Goal: Task Accomplishment & Management: Use online tool/utility

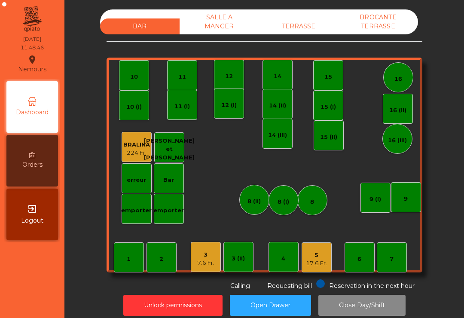
click at [317, 253] on div "5" at bounding box center [316, 255] width 21 height 9
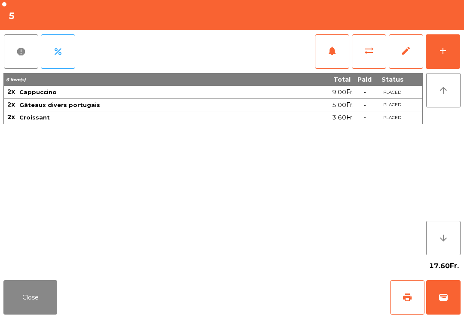
click at [447, 310] on button "wallet" at bounding box center [443, 297] width 34 height 34
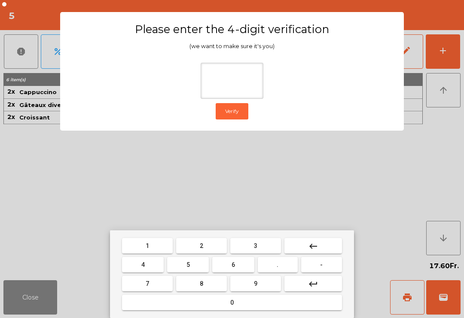
type input "*"
type input "****"
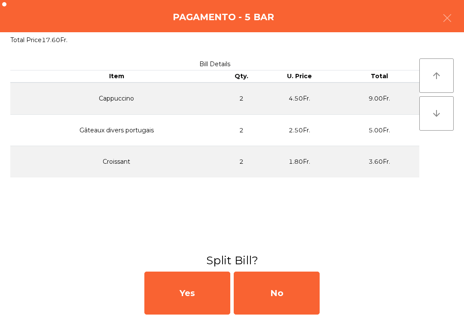
click at [272, 284] on div "No" at bounding box center [277, 292] width 86 height 43
click at [272, 288] on div "MB" at bounding box center [277, 292] width 86 height 43
click at [272, 288] on div "No" at bounding box center [277, 292] width 86 height 43
click at [275, 294] on div "No" at bounding box center [277, 292] width 86 height 43
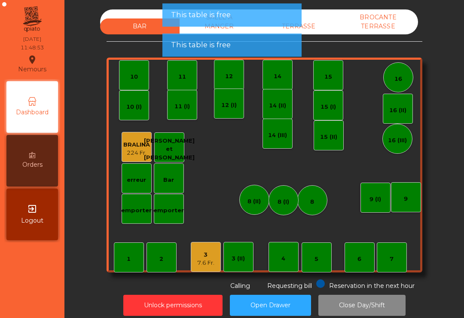
click at [391, 82] on div "16" at bounding box center [398, 77] width 30 height 30
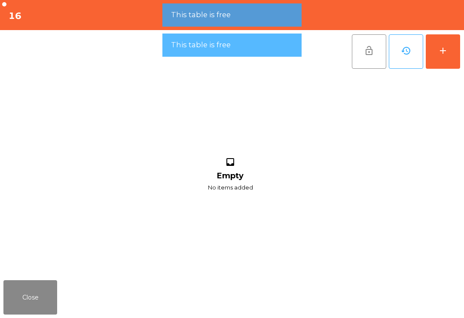
click at [440, 39] on button "add" at bounding box center [443, 51] width 34 height 34
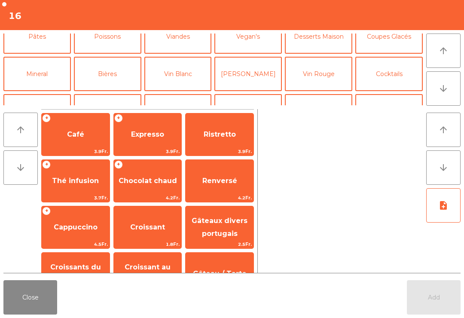
click at [52, 73] on button "Mineral" at bounding box center [36, 74] width 67 height 34
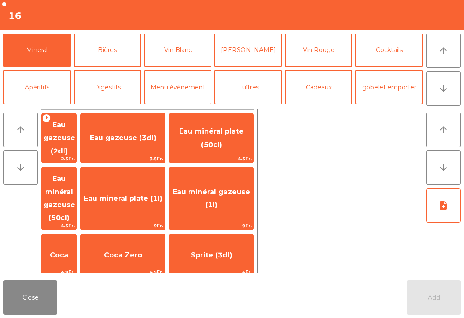
scroll to position [84, 0]
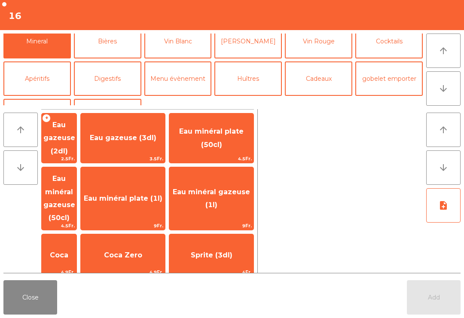
click at [52, 81] on button "Apéritifs" at bounding box center [36, 78] width 67 height 34
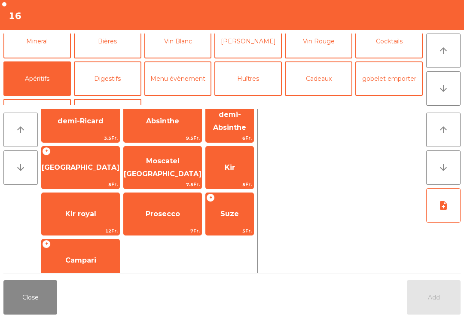
scroll to position [59, 0]
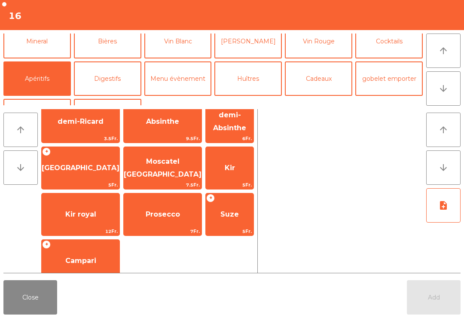
click at [168, 220] on span "Prosecco" at bounding box center [163, 214] width 78 height 23
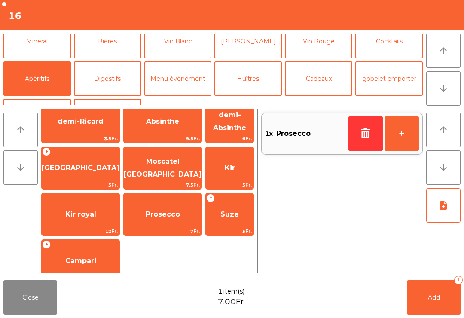
click at [140, 230] on span "7Fr." at bounding box center [163, 231] width 78 height 8
click at [440, 314] on button "Add 2" at bounding box center [434, 297] width 54 height 34
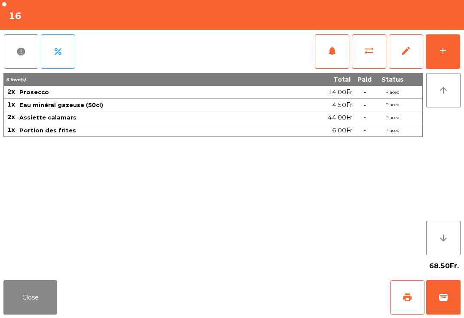
click at [23, 311] on button "Close" at bounding box center [30, 297] width 54 height 34
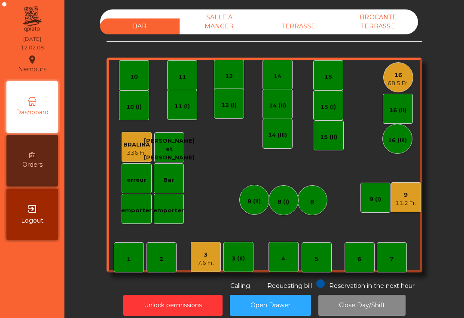
click at [409, 198] on div "9" at bounding box center [405, 195] width 21 height 9
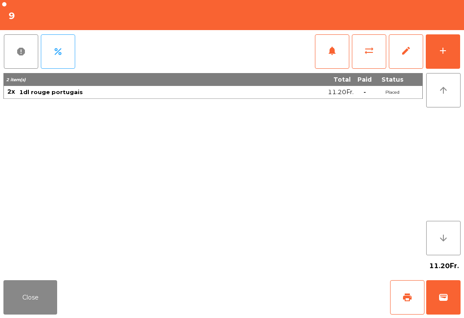
click at [446, 58] on button "add" at bounding box center [443, 51] width 34 height 34
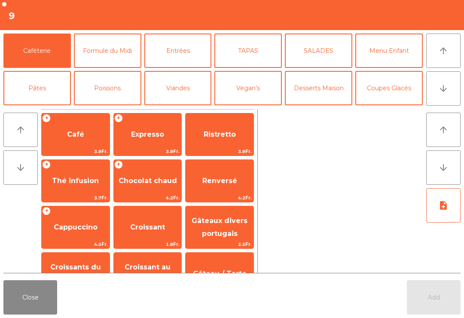
click at [198, 79] on button "Viandes" at bounding box center [177, 88] width 67 height 34
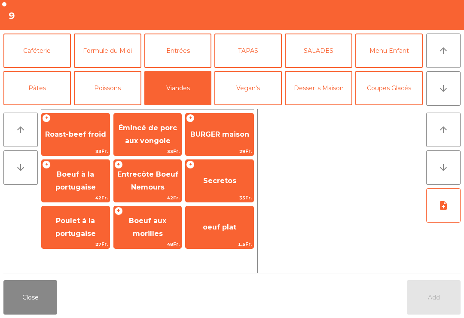
click at [157, 192] on span "Entrecôte Boeuf Nemours" at bounding box center [148, 181] width 68 height 37
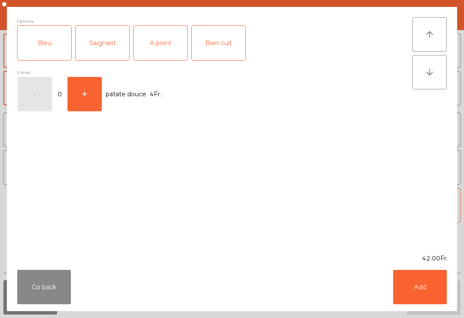
click at [95, 43] on div "Saignant" at bounding box center [103, 43] width 54 height 34
click at [428, 292] on button "Add" at bounding box center [420, 287] width 54 height 34
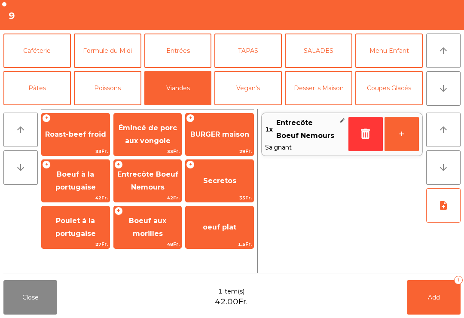
click at [442, 210] on icon "note_add" at bounding box center [443, 205] width 10 height 10
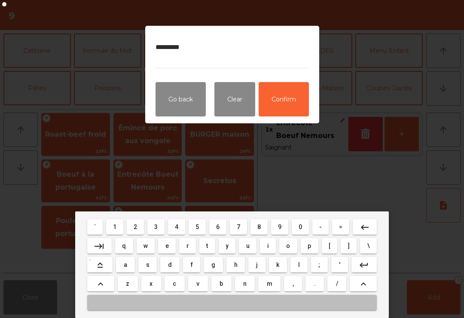
type textarea "*********"
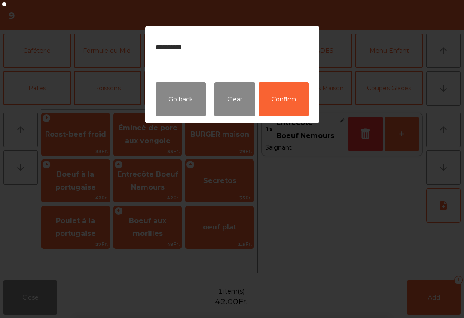
click at [287, 95] on button "Confirm" at bounding box center [284, 99] width 50 height 34
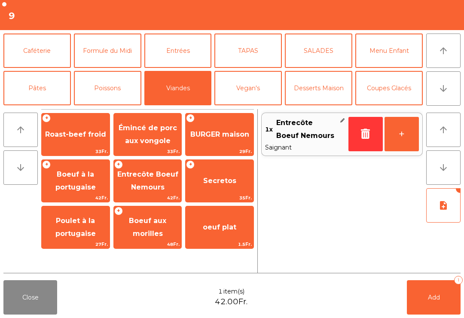
click at [435, 299] on span "Add" at bounding box center [434, 297] width 12 height 8
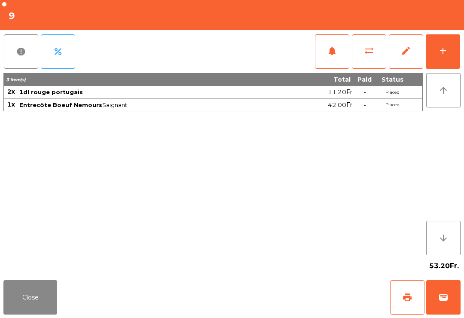
click at [35, 310] on button "Close" at bounding box center [30, 297] width 54 height 34
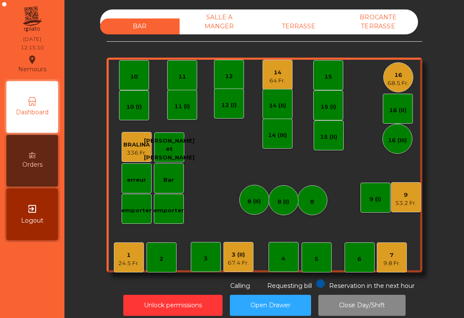
click at [228, 85] on div "12" at bounding box center [229, 75] width 30 height 30
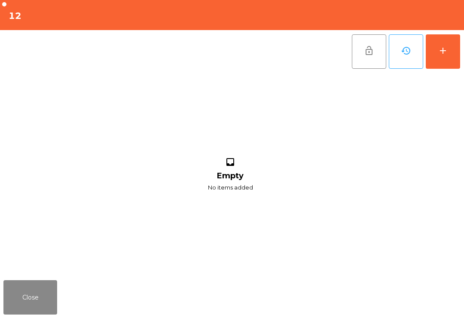
click at [457, 42] on button "add" at bounding box center [443, 51] width 34 height 34
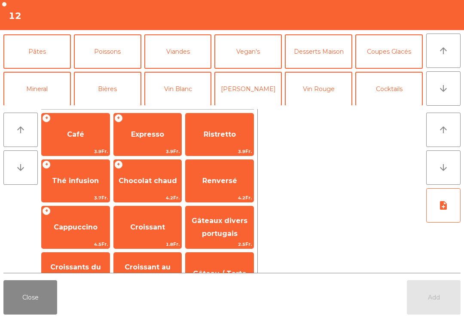
scroll to position [48, 0]
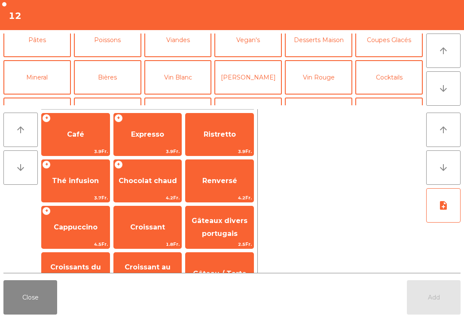
click at [25, 303] on button "Close" at bounding box center [30, 297] width 54 height 34
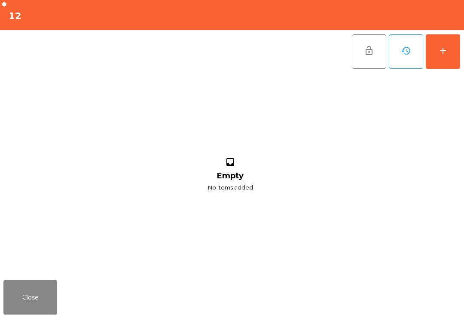
click at [30, 286] on button "Close" at bounding box center [30, 297] width 54 height 34
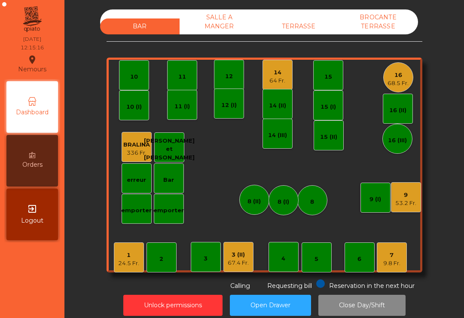
click at [411, 79] on div "16 68.5 Fr." at bounding box center [398, 77] width 30 height 30
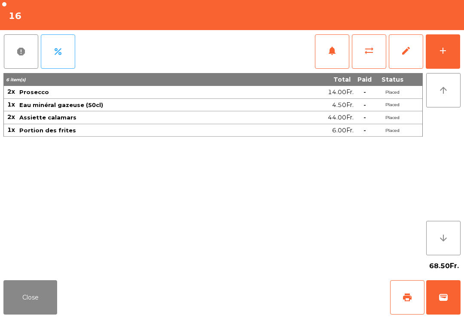
click at [40, 310] on button "Close" at bounding box center [30, 297] width 54 height 34
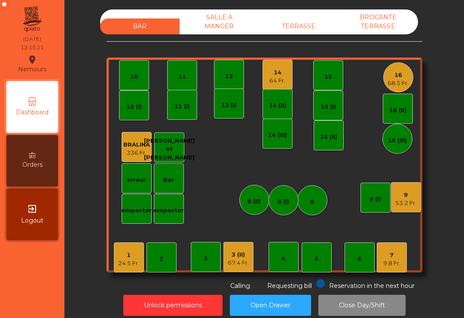
click at [224, 78] on div "12" at bounding box center [229, 75] width 30 height 30
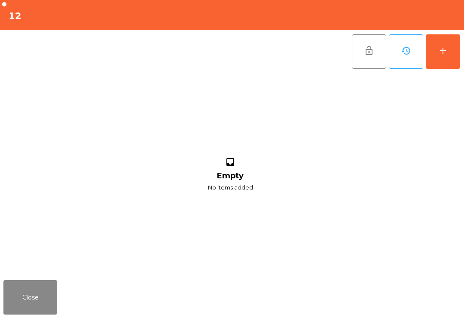
click at [454, 43] on button "add" at bounding box center [443, 51] width 34 height 34
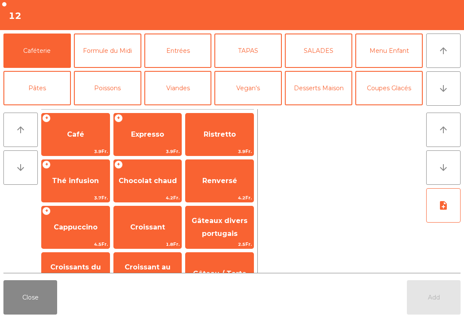
scroll to position [5, 0]
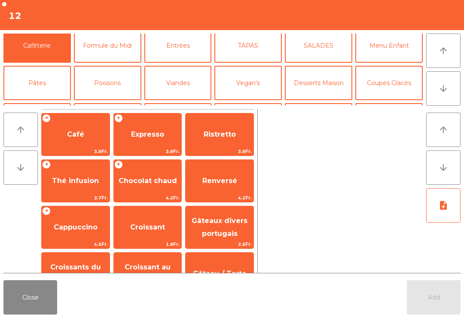
click at [47, 103] on button "Mineral" at bounding box center [36, 120] width 67 height 34
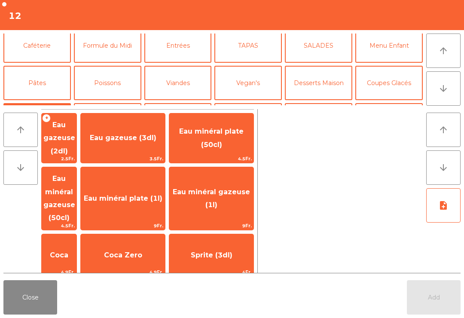
scroll to position [34, 0]
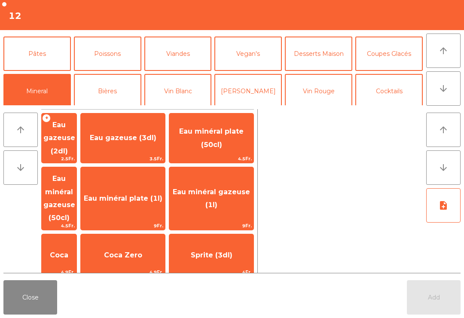
click at [75, 186] on span "Eau minéral gazeuse (50cl)" at bounding box center [59, 197] width 32 height 47
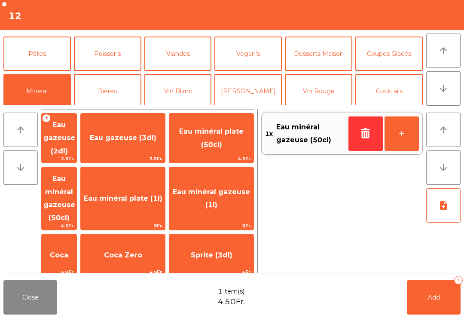
click at [429, 295] on span "Add" at bounding box center [434, 297] width 12 height 8
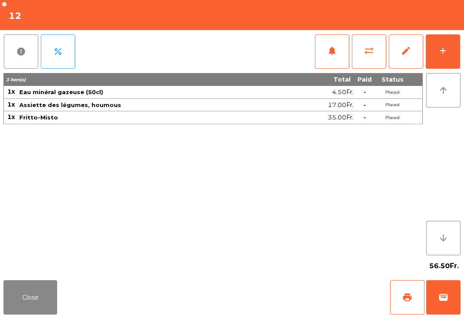
click at [30, 305] on button "Close" at bounding box center [30, 297] width 54 height 34
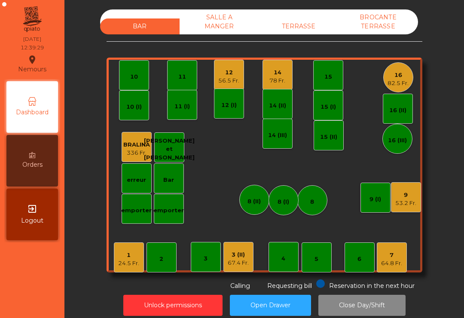
click at [232, 267] on div "3 (II) 67.4 Fr." at bounding box center [238, 257] width 30 height 30
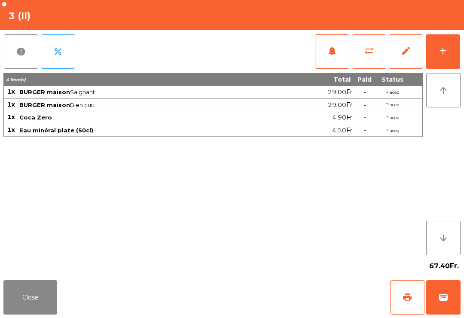
click at [440, 52] on div "add" at bounding box center [443, 51] width 10 height 10
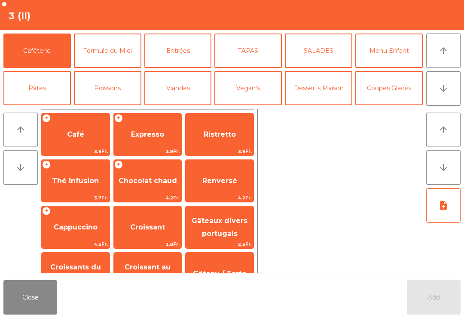
scroll to position [9, 0]
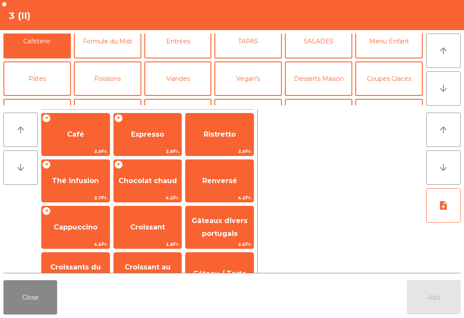
click at [317, 88] on button "Desserts Maison" at bounding box center [318, 78] width 67 height 34
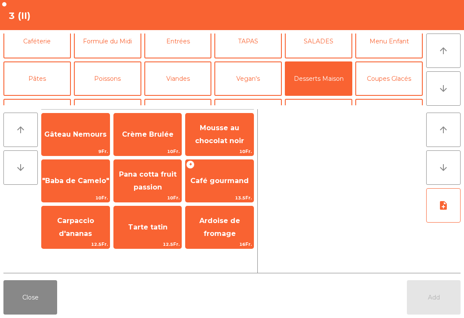
click at [215, 177] on span "Café gourmand" at bounding box center [219, 181] width 58 height 8
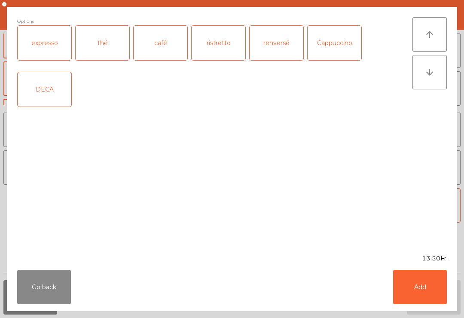
click at [45, 49] on div "expresso" at bounding box center [45, 43] width 54 height 34
click at [418, 284] on button "Add" at bounding box center [420, 287] width 54 height 34
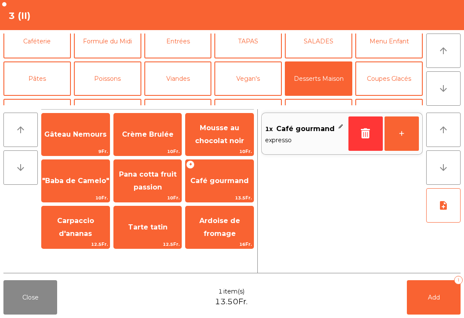
click at [50, 46] on button "Caféterie" at bounding box center [36, 41] width 67 height 34
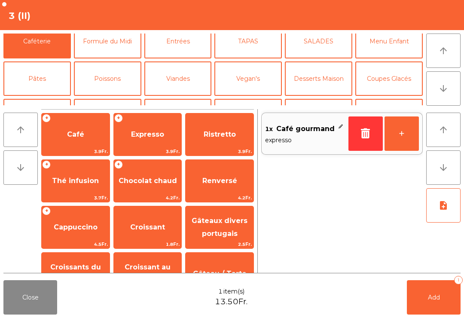
click at [145, 135] on span "Expresso" at bounding box center [147, 134] width 33 height 8
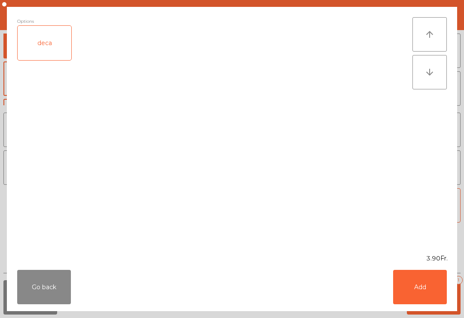
click at [428, 280] on button "Add" at bounding box center [420, 287] width 54 height 34
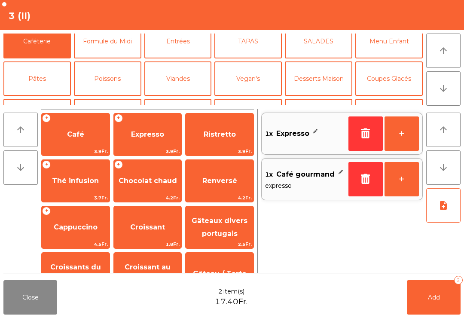
click at [449, 299] on button "Add 2" at bounding box center [434, 297] width 54 height 34
